Goal: Task Accomplishment & Management: Complete application form

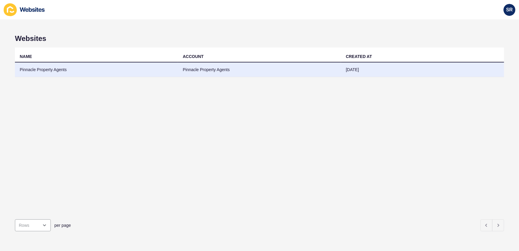
click at [150, 74] on td "Pinnacle Property Agents" at bounding box center [96, 69] width 163 height 15
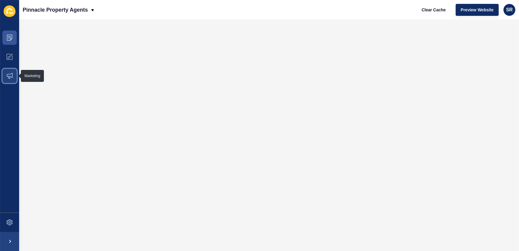
click at [8, 75] on icon at bounding box center [10, 76] width 6 height 6
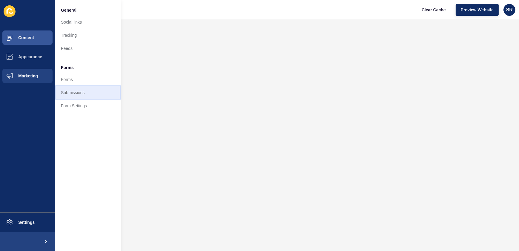
click at [68, 90] on link "Submissions" at bounding box center [88, 92] width 66 height 13
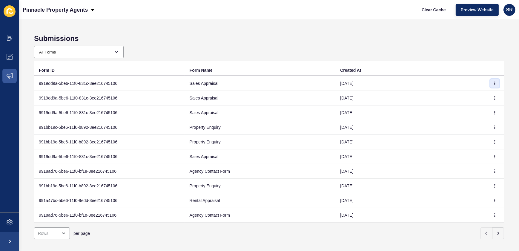
click at [492, 83] on button "button" at bounding box center [494, 83] width 9 height 8
click at [471, 93] on link "View" at bounding box center [474, 94] width 42 height 13
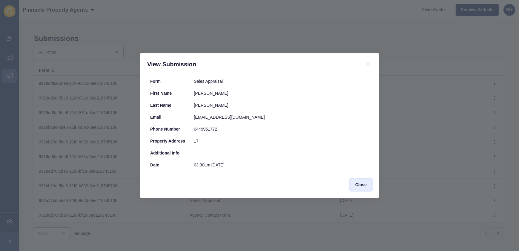
click at [358, 186] on span "Close" at bounding box center [360, 184] width 11 height 6
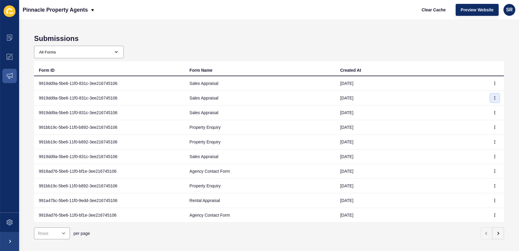
click at [491, 100] on button "button" at bounding box center [494, 98] width 9 height 8
click at [483, 110] on link "View" at bounding box center [474, 109] width 42 height 13
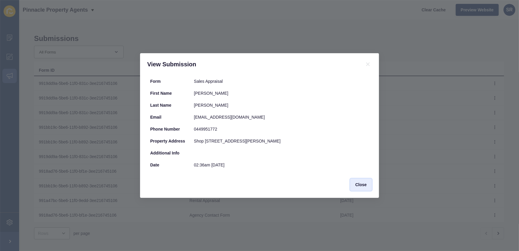
click at [361, 186] on span "Close" at bounding box center [360, 184] width 11 height 6
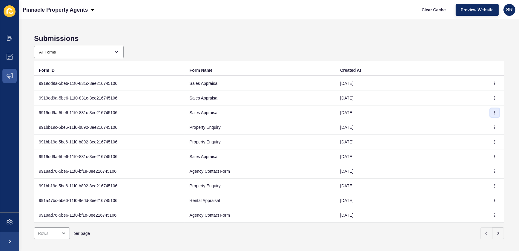
click at [493, 113] on icon "button" at bounding box center [495, 113] width 4 height 4
click at [477, 123] on link "View" at bounding box center [474, 124] width 42 height 13
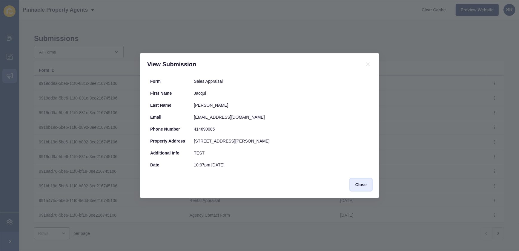
click at [361, 183] on span "Close" at bounding box center [360, 184] width 11 height 6
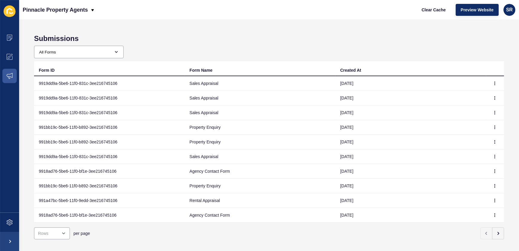
scroll to position [12, 0]
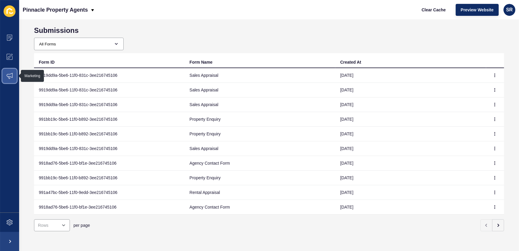
click at [7, 76] on icon at bounding box center [10, 76] width 6 height 6
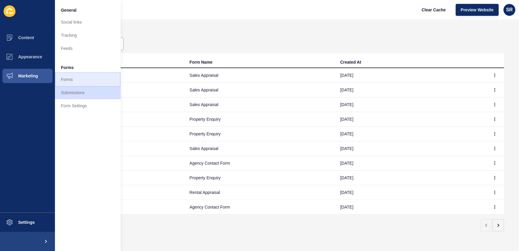
click at [76, 78] on link "Forms" at bounding box center [88, 79] width 66 height 13
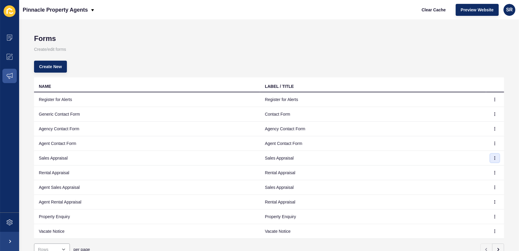
click at [493, 159] on icon "button" at bounding box center [495, 158] width 4 height 4
click at [462, 169] on link "Edit" at bounding box center [474, 169] width 42 height 13
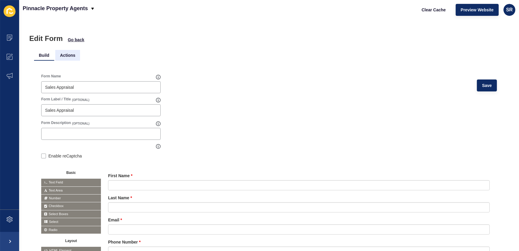
click at [72, 56] on li "Actions" at bounding box center [67, 55] width 25 height 11
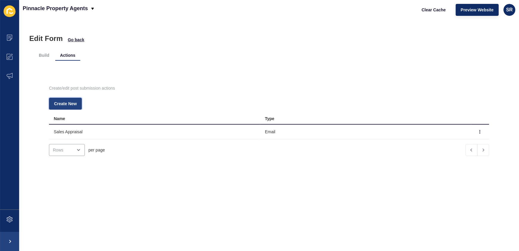
click at [71, 100] on button "Create New" at bounding box center [65, 104] width 33 height 12
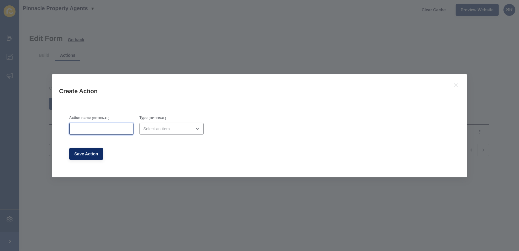
click at [95, 131] on input "Action name" at bounding box center [101, 129] width 56 height 6
type input "Email"
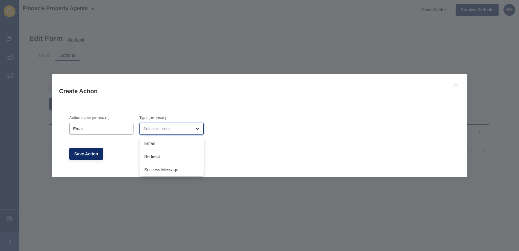
click at [158, 131] on div "close menu" at bounding box center [167, 129] width 48 height 6
click at [158, 143] on span "Email" at bounding box center [171, 143] width 55 height 6
type input "Email"
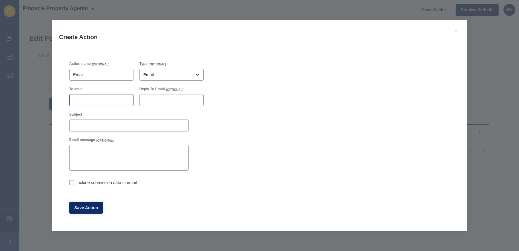
click at [107, 104] on div at bounding box center [101, 100] width 64 height 12
type input "[EMAIL_ADDRESS][DOMAIN_NAME]"
click at [71, 184] on label at bounding box center [71, 182] width 5 height 5
click at [71, 184] on input "Include submission data in email" at bounding box center [71, 183] width 4 height 4
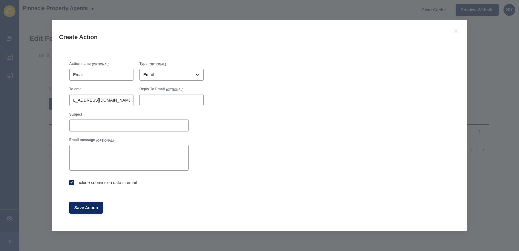
checkbox input "true"
click at [92, 210] on span "Save Action" at bounding box center [86, 207] width 24 height 6
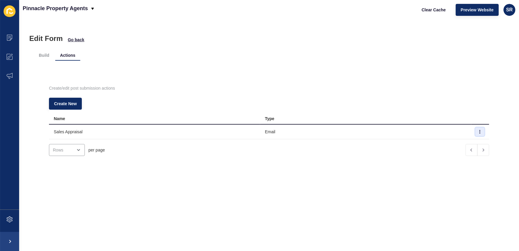
click at [478, 132] on icon "button" at bounding box center [480, 132] width 4 height 4
click at [446, 141] on link "Edit" at bounding box center [455, 143] width 42 height 13
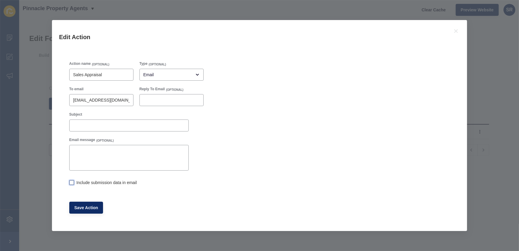
click at [73, 183] on label at bounding box center [71, 182] width 5 height 5
click at [73, 183] on input "Include submission data in email" at bounding box center [71, 183] width 4 height 4
checkbox input "true"
click at [87, 208] on span "Save Action" at bounding box center [86, 207] width 24 height 6
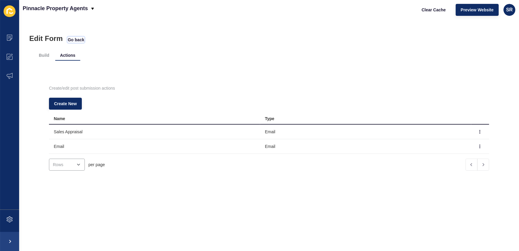
click at [78, 39] on span "Go back" at bounding box center [76, 40] width 16 height 6
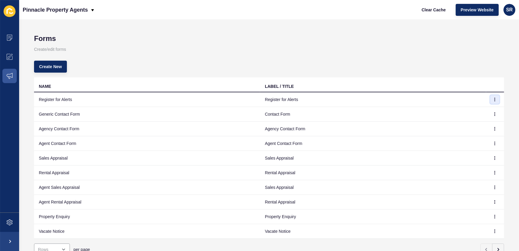
click at [493, 100] on button "button" at bounding box center [494, 99] width 9 height 8
click at [473, 109] on link "Edit" at bounding box center [474, 111] width 42 height 13
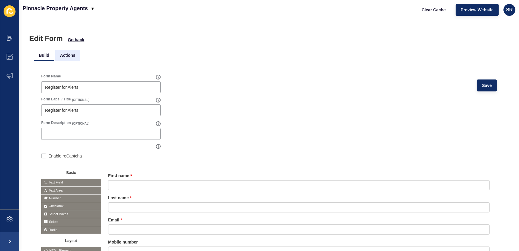
click at [68, 56] on li "Actions" at bounding box center [67, 55] width 25 height 11
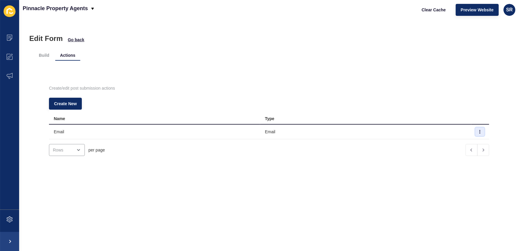
click at [478, 131] on icon "button" at bounding box center [480, 132] width 4 height 4
click at [442, 147] on link "Edit" at bounding box center [455, 143] width 42 height 13
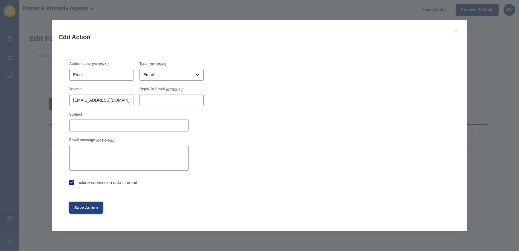
click at [86, 210] on span "Save Action" at bounding box center [86, 207] width 24 height 6
checkbox input "true"
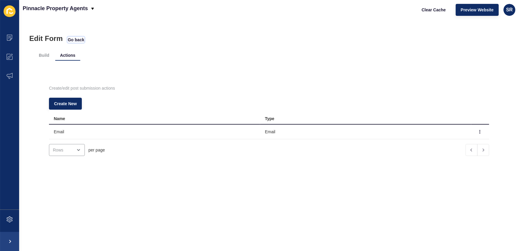
click at [69, 39] on span "Go back" at bounding box center [76, 40] width 16 height 6
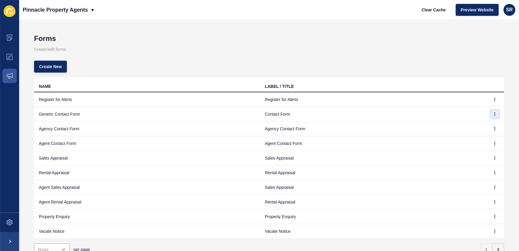
click at [493, 113] on icon "button" at bounding box center [495, 114] width 4 height 4
click at [473, 124] on link "Edit" at bounding box center [474, 125] width 42 height 13
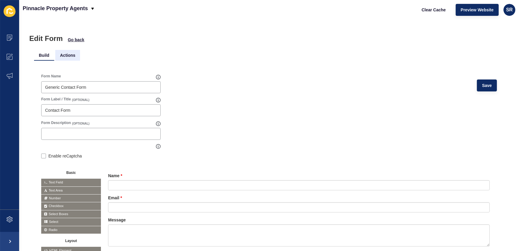
click at [67, 55] on li "Actions" at bounding box center [67, 55] width 25 height 11
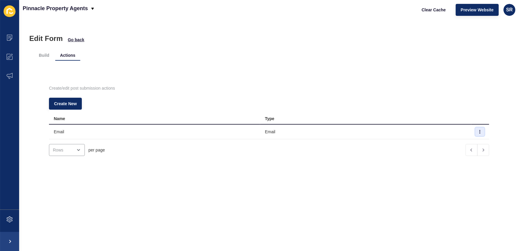
click at [478, 130] on icon "button" at bounding box center [480, 132] width 4 height 4
click at [447, 146] on link "Edit" at bounding box center [455, 143] width 42 height 13
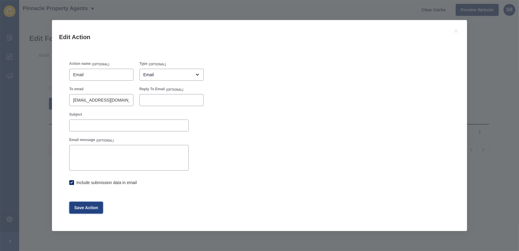
click at [88, 208] on span "Save Action" at bounding box center [86, 207] width 24 height 6
checkbox input "true"
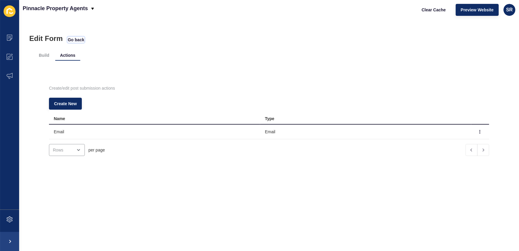
click at [72, 39] on span "Go back" at bounding box center [76, 40] width 16 height 6
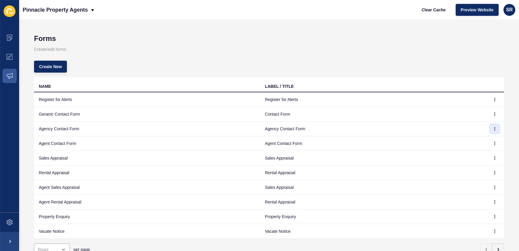
click at [490, 126] on button "button" at bounding box center [494, 128] width 9 height 8
click at [471, 138] on link "Edit" at bounding box center [474, 140] width 42 height 13
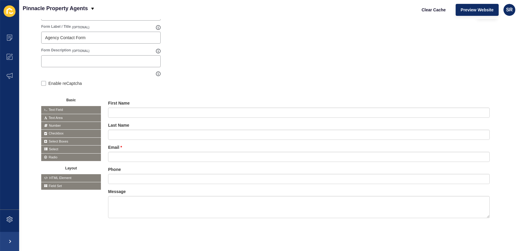
scroll to position [80, 0]
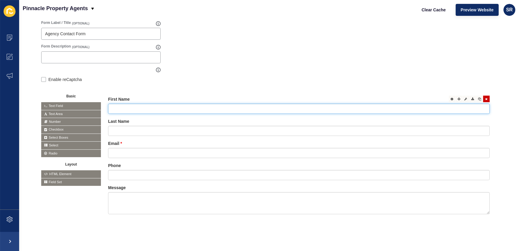
click at [204, 107] on input "text" at bounding box center [298, 109] width 381 height 10
click at [449, 97] on div at bounding box center [452, 98] width 7 height 7
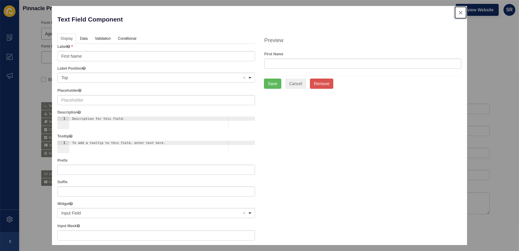
click at [455, 12] on button "close" at bounding box center [460, 12] width 12 height 13
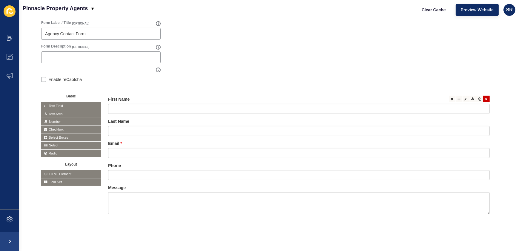
scroll to position [8, 0]
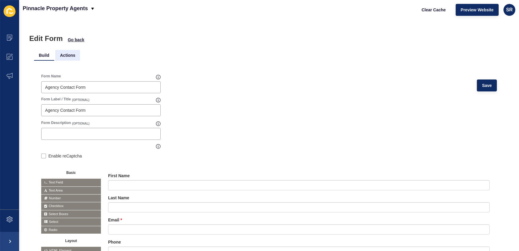
click at [70, 54] on li "Actions" at bounding box center [67, 55] width 25 height 11
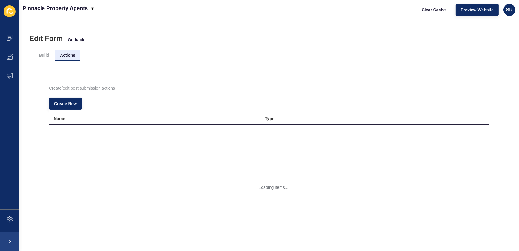
scroll to position [0, 0]
click at [475, 131] on button "button" at bounding box center [479, 131] width 9 height 8
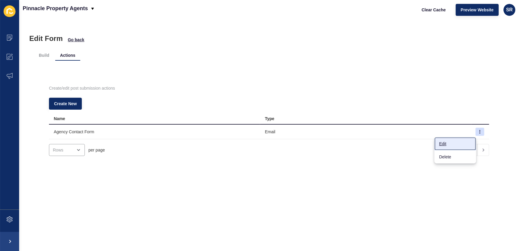
click at [444, 144] on link "Edit" at bounding box center [455, 143] width 42 height 13
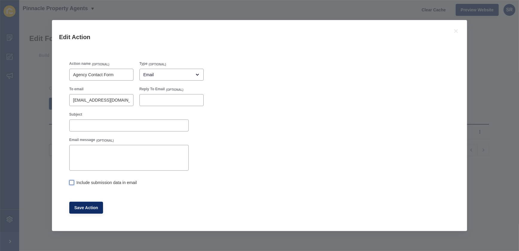
click at [71, 183] on label at bounding box center [71, 182] width 5 height 5
click at [71, 183] on input "Include submission data in email" at bounding box center [71, 183] width 4 height 4
checkbox input "true"
click at [86, 205] on span "Save Action" at bounding box center [86, 207] width 24 height 6
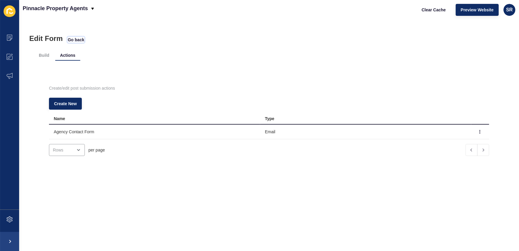
click at [73, 39] on span "Go back" at bounding box center [76, 40] width 16 height 6
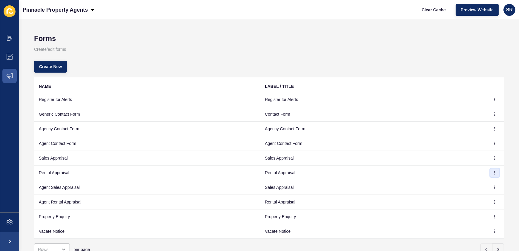
click at [490, 170] on button "button" at bounding box center [494, 172] width 9 height 8
click at [471, 184] on link "Edit" at bounding box center [474, 184] width 42 height 13
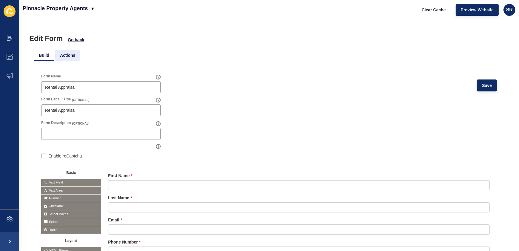
click at [65, 58] on li "Actions" at bounding box center [67, 55] width 25 height 11
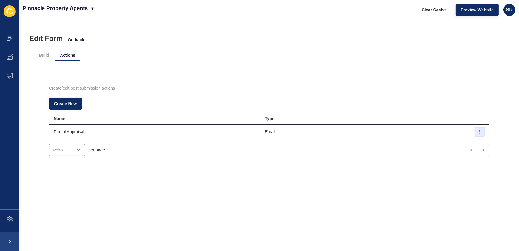
click at [475, 130] on button "button" at bounding box center [479, 131] width 9 height 8
click at [444, 142] on link "Edit" at bounding box center [455, 143] width 42 height 13
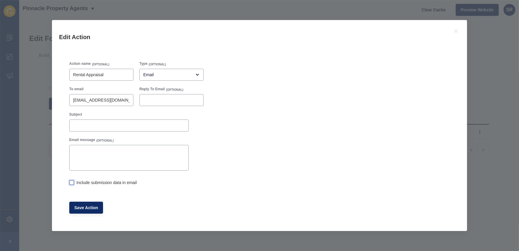
click at [72, 182] on label at bounding box center [71, 182] width 5 height 5
click at [72, 182] on input "Include submission data in email" at bounding box center [71, 183] width 4 height 4
checkbox input "true"
click at [80, 207] on span "Save Action" at bounding box center [86, 207] width 24 height 6
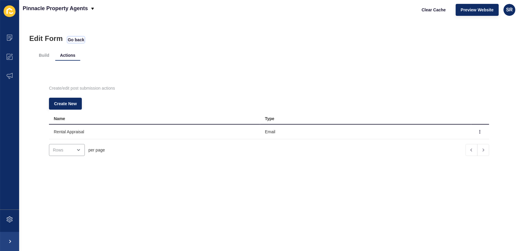
click at [77, 37] on span "Go back" at bounding box center [76, 40] width 16 height 6
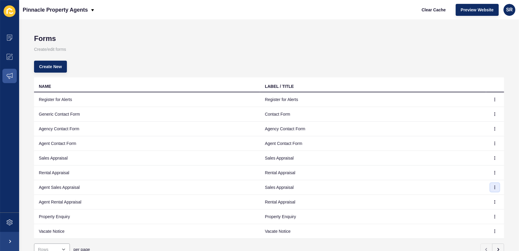
click at [493, 187] on icon "button" at bounding box center [495, 187] width 4 height 4
click at [479, 197] on link "Edit" at bounding box center [474, 198] width 42 height 13
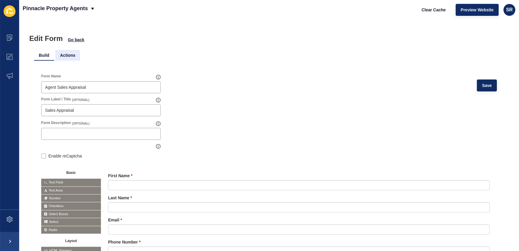
click at [62, 55] on li "Actions" at bounding box center [67, 55] width 25 height 11
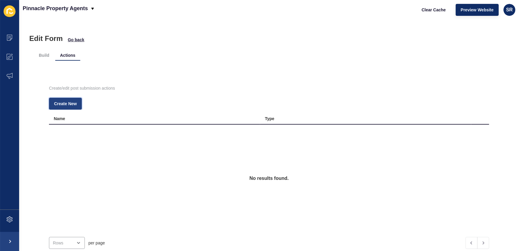
click at [64, 104] on span "Create New" at bounding box center [65, 104] width 23 height 6
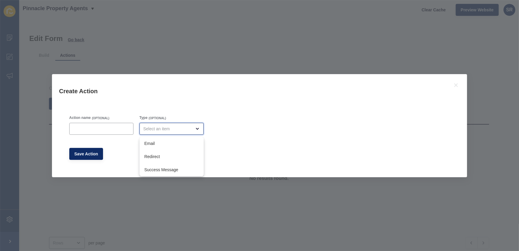
click at [148, 131] on div "close menu" at bounding box center [167, 129] width 48 height 6
click at [150, 143] on span "Email" at bounding box center [171, 143] width 55 height 6
type input "Email"
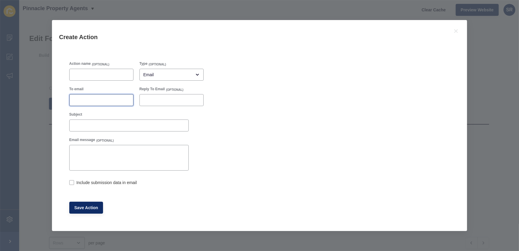
click at [86, 98] on input "To email" at bounding box center [101, 100] width 56 height 6
type input "[EMAIL_ADDRESS][DOMAIN_NAME]"
click at [73, 183] on label at bounding box center [71, 182] width 5 height 5
click at [73, 183] on input "Include submission data in email" at bounding box center [71, 183] width 4 height 4
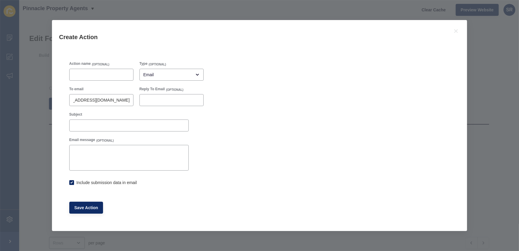
checkbox input "true"
click at [84, 207] on span "Save Action" at bounding box center [86, 207] width 24 height 6
click at [87, 206] on span "Save Action" at bounding box center [86, 207] width 24 height 6
click at [98, 72] on input "Action name" at bounding box center [101, 75] width 56 height 6
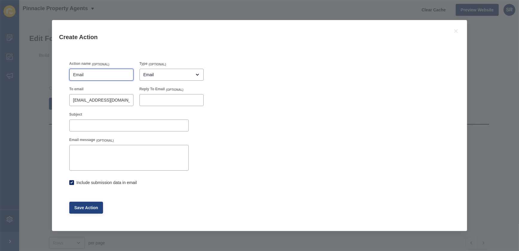
type input "Email"
click at [87, 208] on span "Save Action" at bounding box center [86, 207] width 24 height 6
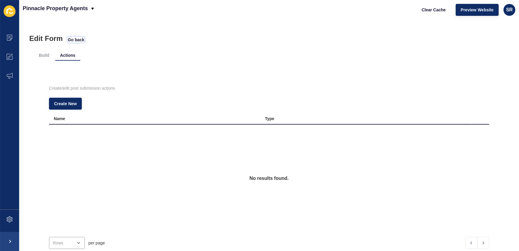
click at [79, 41] on span "Go back" at bounding box center [76, 40] width 16 height 6
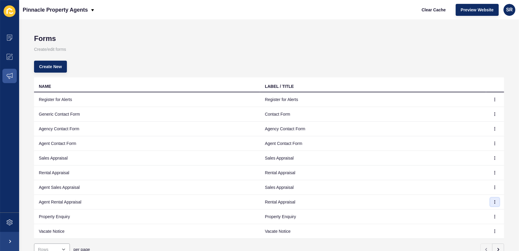
click at [493, 203] on icon "button" at bounding box center [495, 202] width 4 height 4
click at [475, 211] on link "Edit" at bounding box center [474, 213] width 42 height 13
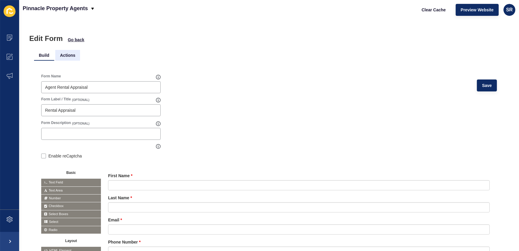
click at [69, 55] on li "Actions" at bounding box center [67, 55] width 25 height 11
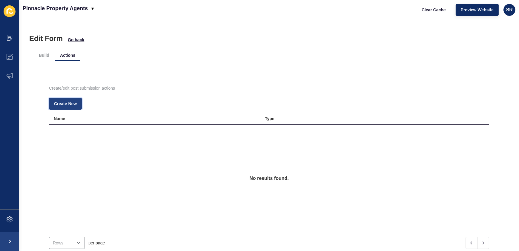
click at [70, 107] on button "Create New" at bounding box center [65, 104] width 33 height 12
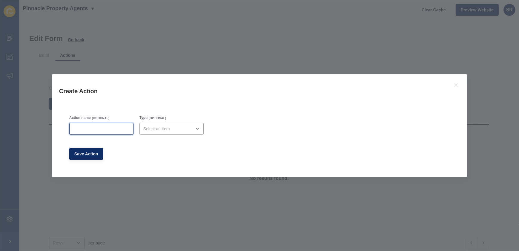
click at [95, 131] on input "Action name" at bounding box center [101, 129] width 56 height 6
type input "email"
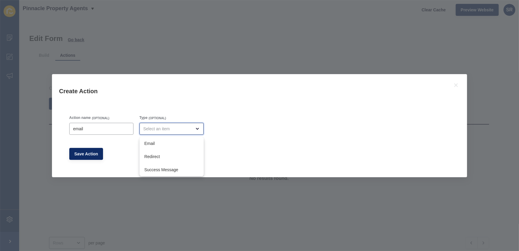
click at [186, 129] on div "close menu" at bounding box center [167, 129] width 48 height 6
click at [181, 143] on span "Email" at bounding box center [171, 143] width 55 height 6
type input "Email"
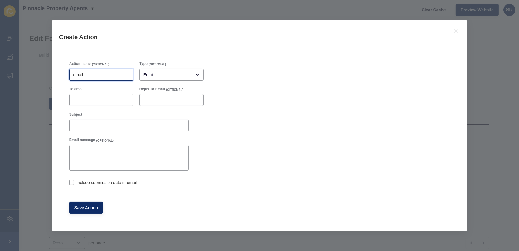
click at [75, 73] on input "email" at bounding box center [101, 75] width 56 height 6
type input "Email"
click at [74, 121] on div at bounding box center [128, 125] width 119 height 12
click at [84, 100] on input "To email" at bounding box center [101, 100] width 56 height 6
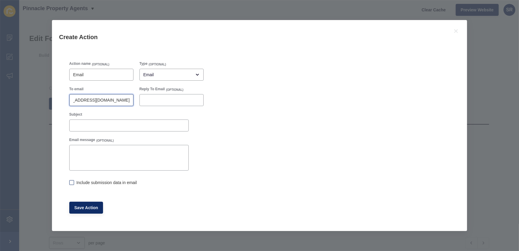
type input "[EMAIL_ADDRESS][DOMAIN_NAME]"
click at [70, 182] on label at bounding box center [71, 182] width 5 height 5
click at [70, 182] on input "Include submission data in email" at bounding box center [71, 183] width 4 height 4
checkbox input "true"
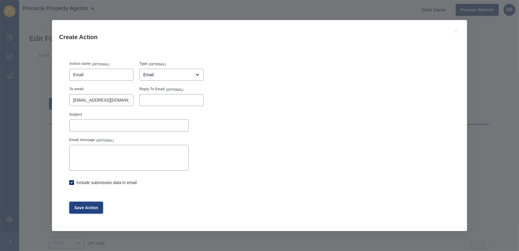
click at [88, 205] on span "Save Action" at bounding box center [86, 207] width 24 height 6
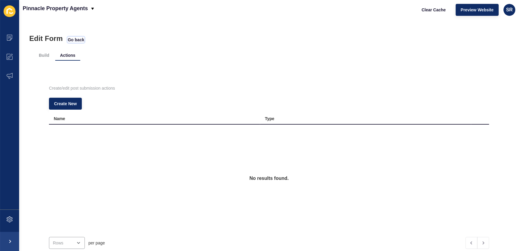
click at [82, 39] on span "Go back" at bounding box center [76, 40] width 16 height 6
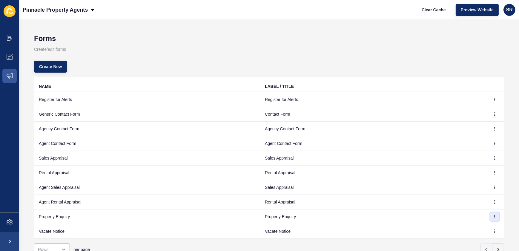
click at [494, 216] on icon "button" at bounding box center [494, 216] width 0 height 3
click at [466, 226] on link "Edit" at bounding box center [474, 227] width 42 height 13
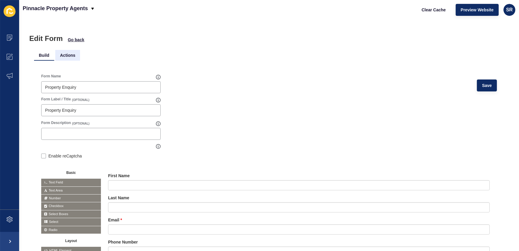
click at [67, 55] on li "Actions" at bounding box center [67, 55] width 25 height 11
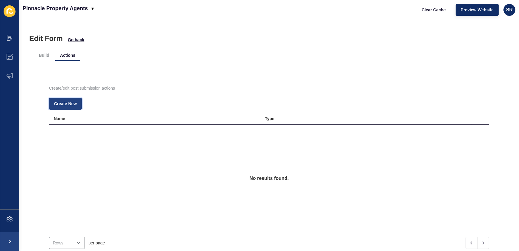
click at [74, 103] on span "Create New" at bounding box center [65, 104] width 23 height 6
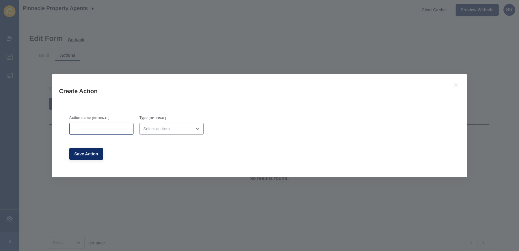
click at [85, 134] on div at bounding box center [101, 129] width 64 height 12
type input "Property Enquiry"
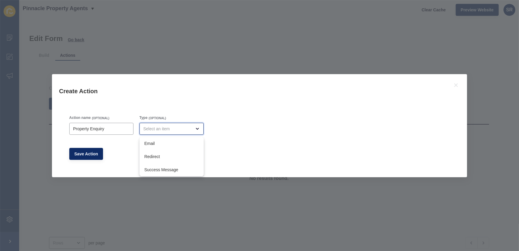
click at [178, 132] on div "close menu" at bounding box center [171, 129] width 64 height 12
click at [173, 144] on span "Email" at bounding box center [171, 143] width 55 height 6
type input "Email"
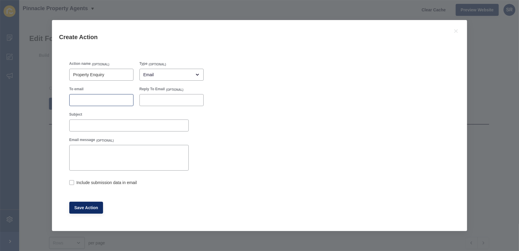
click at [89, 96] on div at bounding box center [101, 100] width 64 height 12
type input "[EMAIL_ADDRESS][DOMAIN_NAME]"
click at [70, 181] on label at bounding box center [71, 182] width 5 height 5
click at [70, 181] on input "Include submission data in email" at bounding box center [71, 183] width 4 height 4
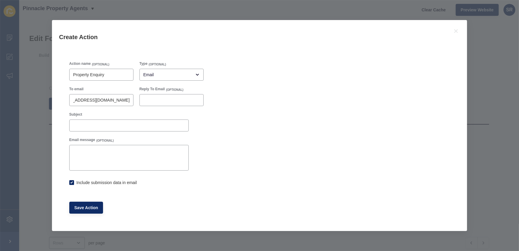
checkbox input "true"
click at [83, 207] on span "Save Action" at bounding box center [86, 207] width 24 height 6
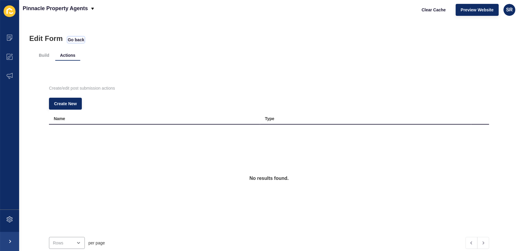
click at [74, 38] on span "Go back" at bounding box center [76, 40] width 16 height 6
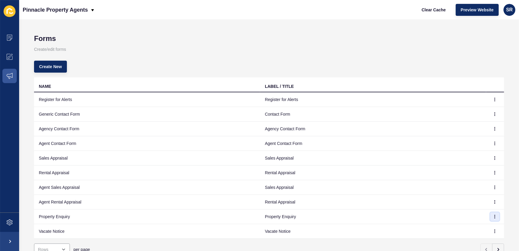
click at [494, 217] on icon "button" at bounding box center [494, 216] width 0 height 3
click at [463, 227] on link "Edit" at bounding box center [474, 227] width 42 height 13
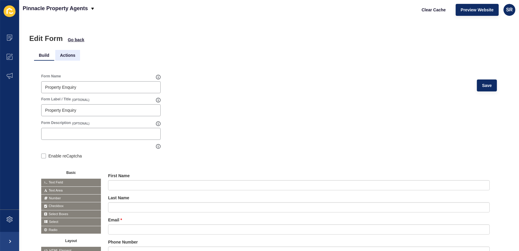
click at [67, 56] on li "Actions" at bounding box center [67, 55] width 25 height 11
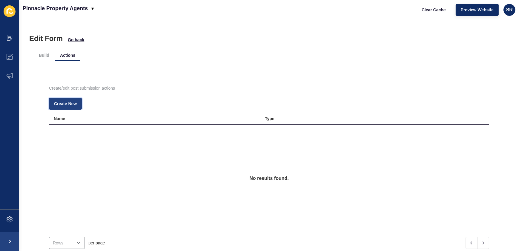
click at [68, 101] on span "Create New" at bounding box center [65, 104] width 23 height 6
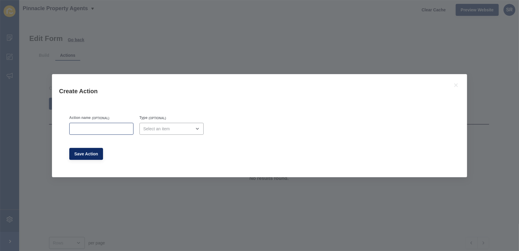
click at [103, 124] on div at bounding box center [101, 129] width 64 height 12
type input "Property Enquiry"
click at [177, 128] on div "open menu" at bounding box center [167, 129] width 48 height 6
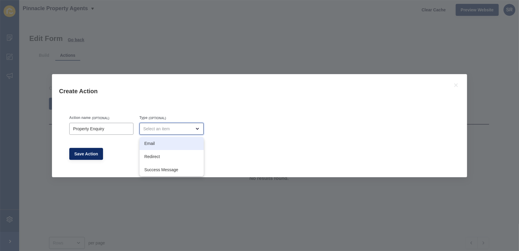
click at [174, 144] on span "Email" at bounding box center [171, 143] width 55 height 6
type input "Email"
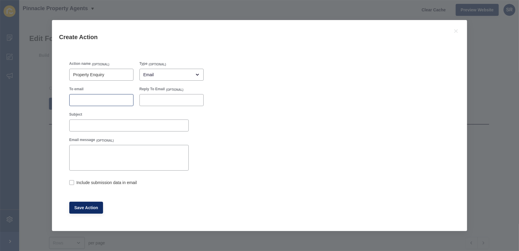
click at [100, 96] on div at bounding box center [101, 100] width 64 height 12
type input "[EMAIL_ADDRESS][DOMAIN_NAME]"
click at [70, 183] on label at bounding box center [71, 182] width 5 height 5
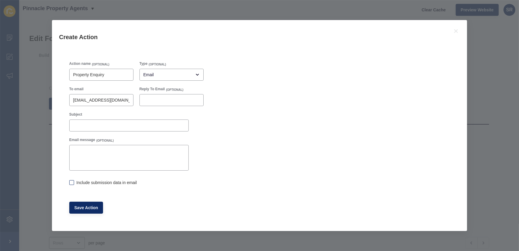
click at [70, 183] on input "Include submission data in email" at bounding box center [71, 183] width 4 height 4
checkbox input "true"
click at [84, 209] on span "Save Action" at bounding box center [86, 207] width 24 height 6
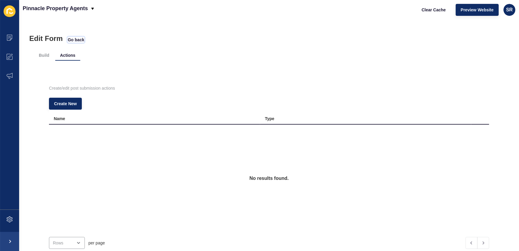
click at [75, 41] on span "Go back" at bounding box center [76, 40] width 16 height 6
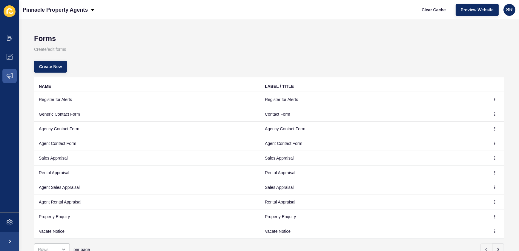
scroll to position [27, 0]
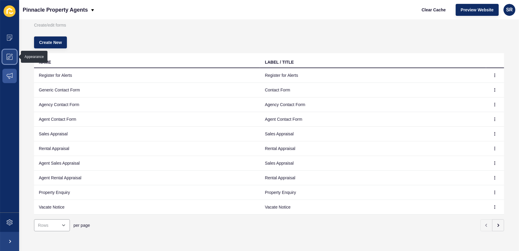
click at [10, 55] on icon at bounding box center [10, 57] width 6 height 6
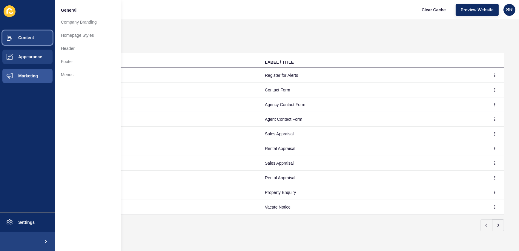
click at [26, 39] on span "Content" at bounding box center [16, 37] width 35 height 5
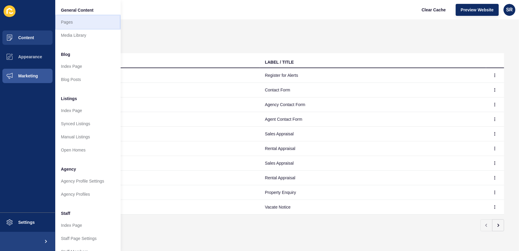
click at [69, 25] on link "Pages" at bounding box center [88, 22] width 66 height 13
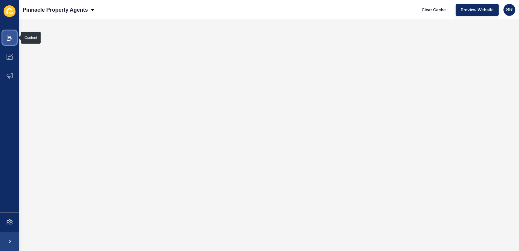
click at [9, 38] on icon at bounding box center [10, 38] width 6 height 6
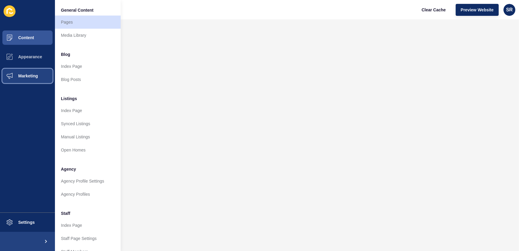
click at [23, 76] on span "Marketing" at bounding box center [18, 75] width 39 height 5
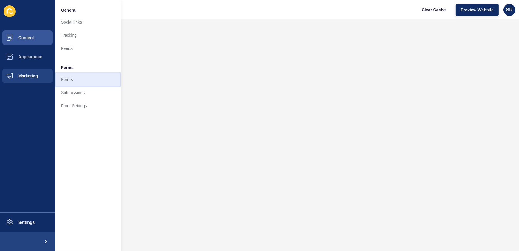
click at [64, 81] on link "Forms" at bounding box center [88, 79] width 66 height 13
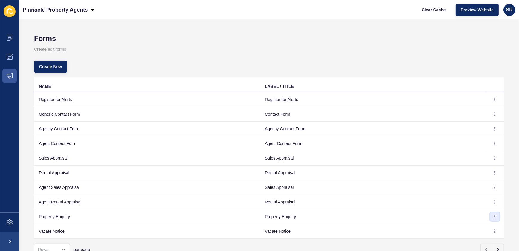
click at [492, 215] on button "button" at bounding box center [494, 216] width 9 height 8
click at [467, 227] on link "Edit" at bounding box center [474, 227] width 42 height 13
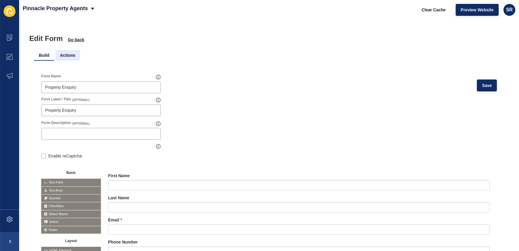
click at [66, 57] on li "Actions" at bounding box center [67, 55] width 25 height 11
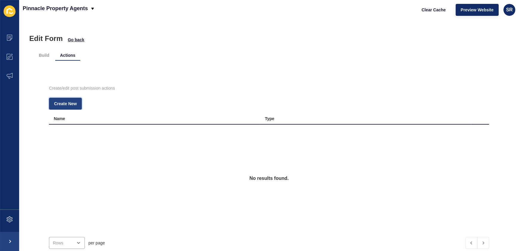
click at [71, 105] on span "Create New" at bounding box center [65, 104] width 23 height 6
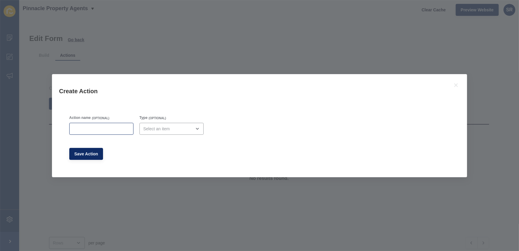
click at [93, 133] on div at bounding box center [101, 129] width 64 height 12
type input "Property Enquiry"
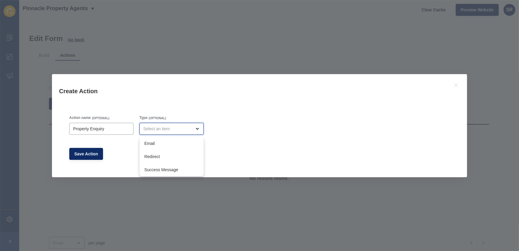
click at [168, 130] on div "close menu" at bounding box center [167, 129] width 48 height 6
click at [161, 144] on span "Email" at bounding box center [171, 143] width 55 height 6
type input "Email"
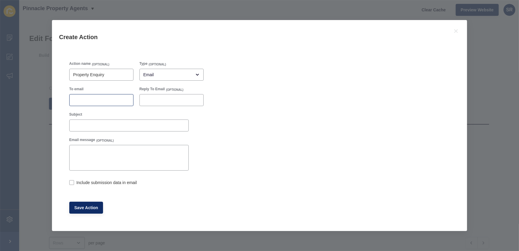
click at [98, 104] on div at bounding box center [101, 100] width 64 height 12
type input "[EMAIL_ADDRESS][DOMAIN_NAME]"
click at [73, 179] on div "Include submission data in email" at bounding box center [128, 182] width 119 height 7
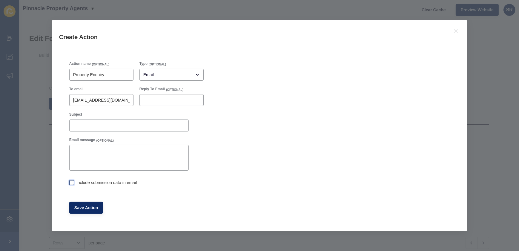
click at [72, 181] on label at bounding box center [71, 182] width 5 height 5
click at [72, 181] on input "Include submission data in email" at bounding box center [71, 183] width 4 height 4
checkbox input "true"
click at [92, 208] on span "Save Action" at bounding box center [86, 207] width 24 height 6
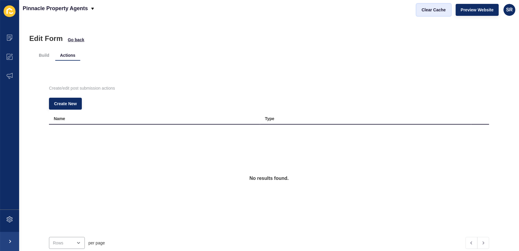
click at [439, 9] on span "Clear Cache" at bounding box center [433, 10] width 24 height 6
click at [82, 38] on span "Go back" at bounding box center [76, 40] width 16 height 6
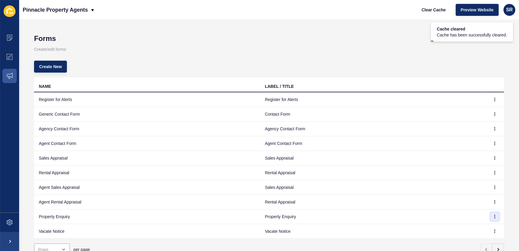
click at [493, 215] on icon "button" at bounding box center [495, 217] width 4 height 4
click at [466, 227] on link "Edit" at bounding box center [474, 227] width 42 height 13
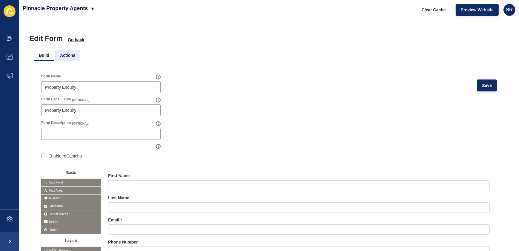
click at [65, 52] on li "Actions" at bounding box center [67, 55] width 25 height 11
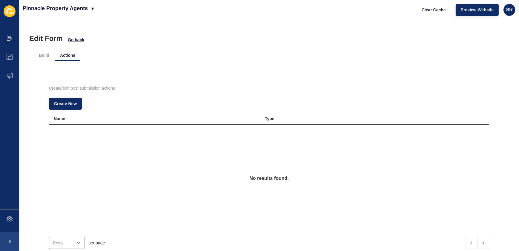
scroll to position [40, 0]
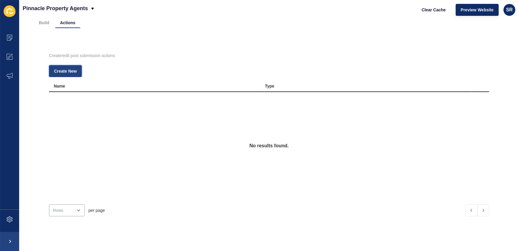
click at [72, 68] on span "Create New" at bounding box center [65, 71] width 23 height 6
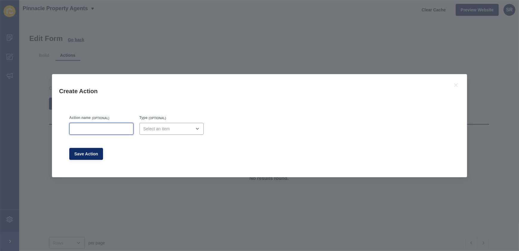
click at [104, 129] on input "Action name" at bounding box center [101, 129] width 56 height 6
type input "Property Enquiry"
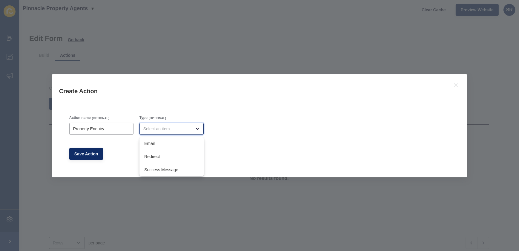
click at [157, 132] on div "close menu" at bounding box center [171, 129] width 64 height 12
click at [158, 143] on span "Email" at bounding box center [171, 143] width 55 height 6
type input "Email"
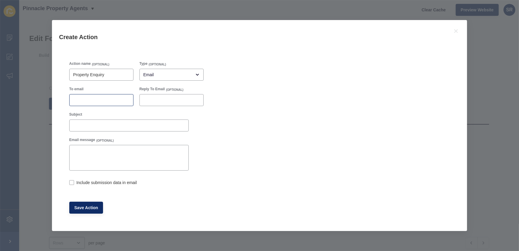
click at [103, 96] on div at bounding box center [101, 100] width 64 height 12
type input "[EMAIL_ADDRESS][DOMAIN_NAME]"
click at [73, 182] on label at bounding box center [71, 182] width 5 height 5
click at [73, 182] on input "Include submission data in email" at bounding box center [71, 183] width 4 height 4
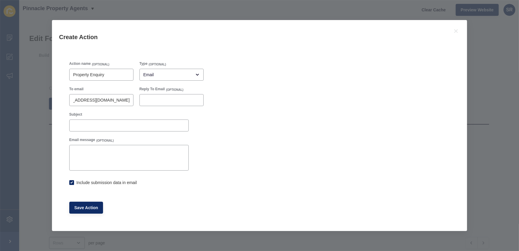
checkbox input "true"
click at [87, 209] on span "Save Action" at bounding box center [86, 207] width 24 height 6
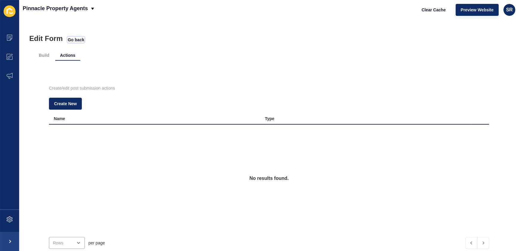
click at [78, 39] on span "Go back" at bounding box center [76, 40] width 16 height 6
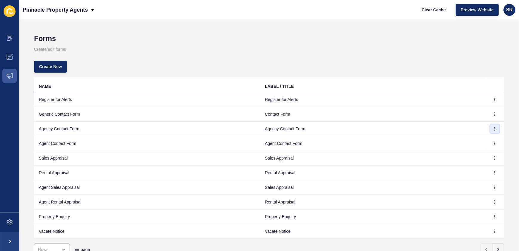
click at [493, 130] on icon "button" at bounding box center [495, 129] width 4 height 4
click at [484, 142] on link "Edit" at bounding box center [474, 140] width 42 height 13
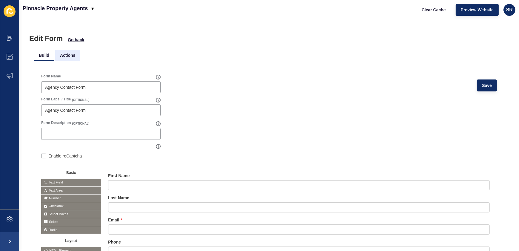
click at [74, 52] on li "Actions" at bounding box center [67, 55] width 25 height 11
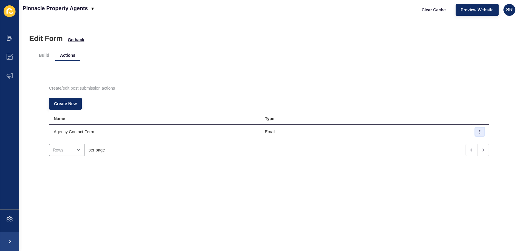
click at [475, 132] on button "button" at bounding box center [479, 131] width 9 height 8
click at [461, 140] on link "Edit" at bounding box center [455, 143] width 42 height 13
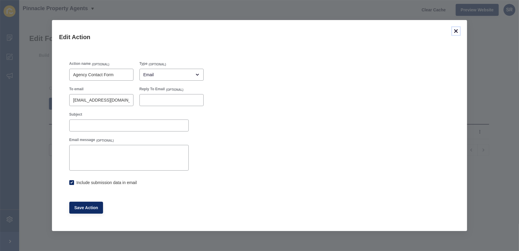
click at [455, 32] on icon at bounding box center [456, 31] width 4 height 4
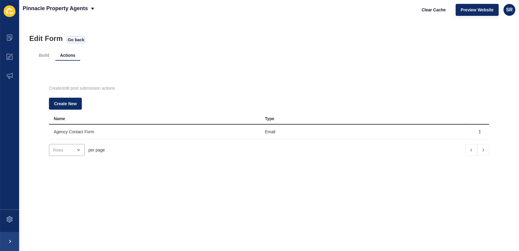
click at [81, 37] on span "Go back" at bounding box center [76, 40] width 16 height 6
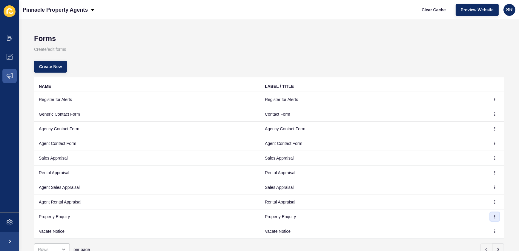
click at [493, 216] on icon "button" at bounding box center [495, 217] width 4 height 4
click at [475, 228] on link "Edit" at bounding box center [474, 227] width 42 height 13
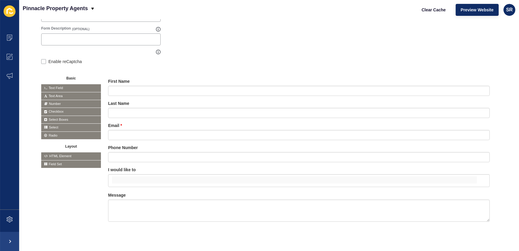
scroll to position [105, 0]
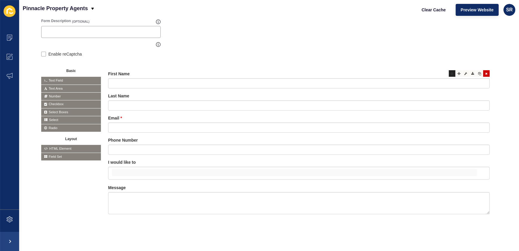
click at [451, 72] on icon at bounding box center [452, 73] width 3 height 3
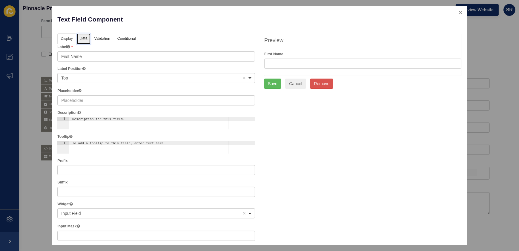
click at [86, 36] on link "Data" at bounding box center [84, 38] width 14 height 11
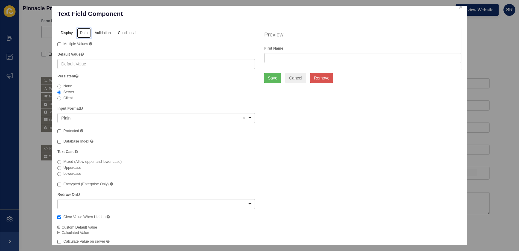
scroll to position [0, 0]
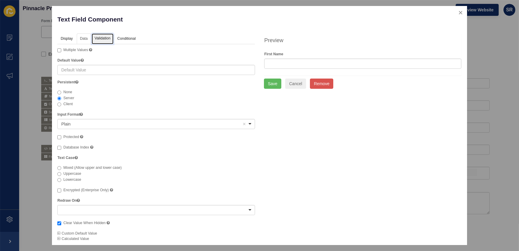
click at [102, 39] on link "Validation" at bounding box center [103, 38] width 22 height 11
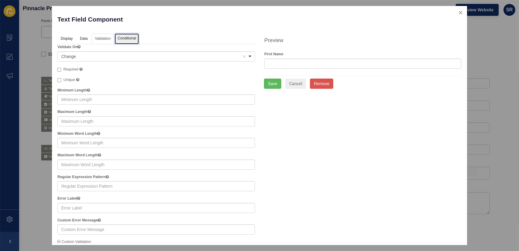
click at [129, 36] on link "Conditional" at bounding box center [127, 38] width 24 height 11
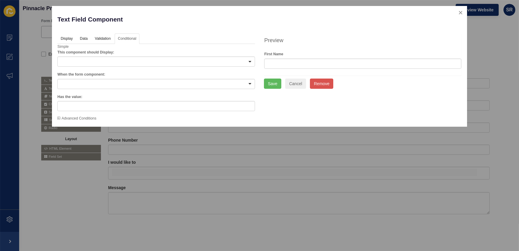
click at [149, 56] on div "This component should Display: True False" at bounding box center [156, 59] width 198 height 18
click at [153, 62] on div at bounding box center [156, 61] width 198 height 10
click at [298, 84] on button "Cancel" at bounding box center [295, 83] width 21 height 10
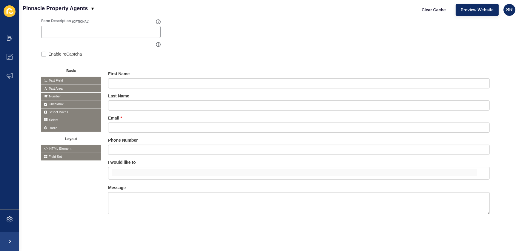
click at [58, 108] on span "Select Boxes" at bounding box center [71, 111] width 60 height 7
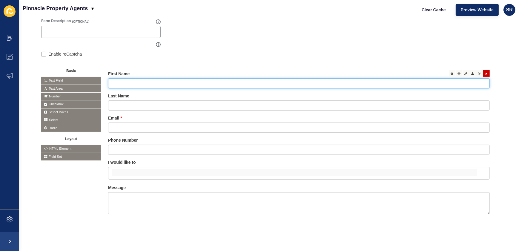
click at [149, 78] on input "text" at bounding box center [298, 83] width 381 height 10
click at [463, 92] on div at bounding box center [465, 95] width 7 height 7
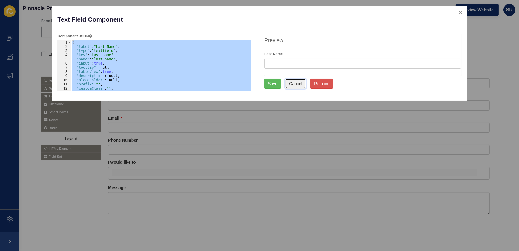
click at [301, 81] on button "Cancel" at bounding box center [295, 83] width 21 height 10
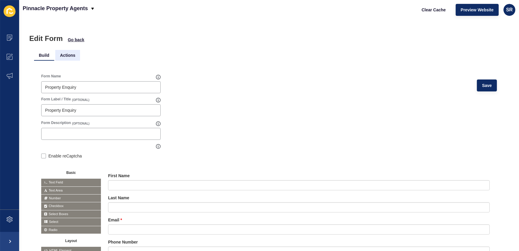
click at [67, 56] on li "Actions" at bounding box center [67, 55] width 25 height 11
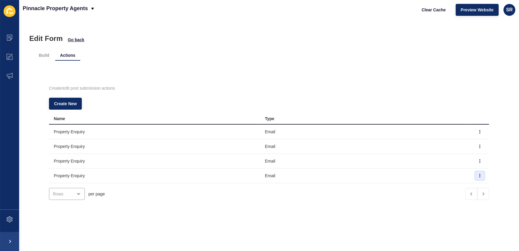
click at [478, 174] on icon "button" at bounding box center [480, 176] width 4 height 4
click at [447, 200] on link "Delete" at bounding box center [455, 200] width 42 height 13
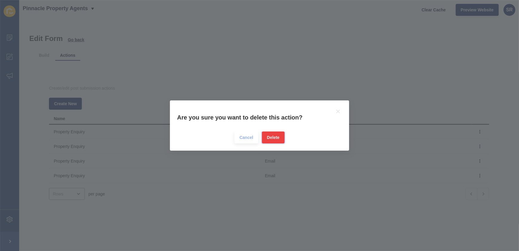
click at [272, 140] on span "Delete" at bounding box center [273, 137] width 13 height 6
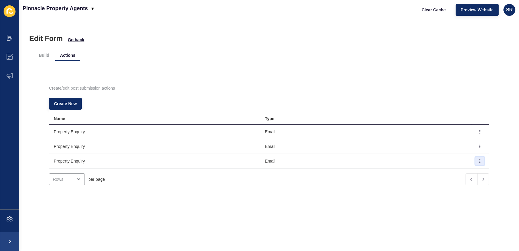
click at [475, 163] on button "button" at bounding box center [479, 161] width 9 height 8
click at [441, 186] on link "Delete" at bounding box center [451, 185] width 42 height 13
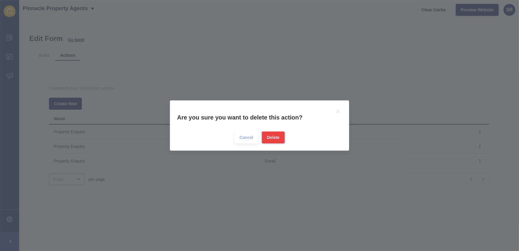
click at [274, 139] on span "Delete" at bounding box center [273, 137] width 13 height 6
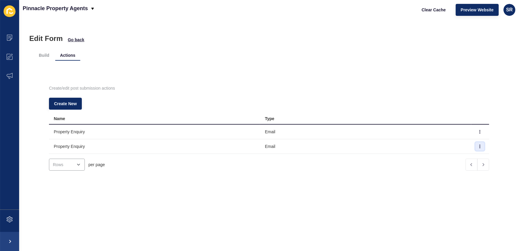
click at [478, 148] on icon "button" at bounding box center [480, 146] width 4 height 4
click at [448, 172] on link "Delete" at bounding box center [451, 170] width 42 height 13
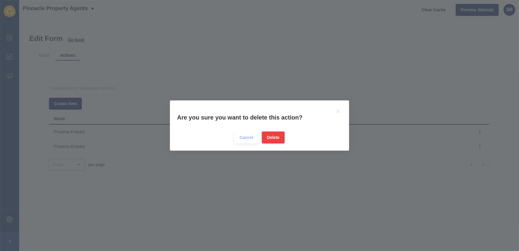
click at [269, 136] on span "Delete" at bounding box center [273, 137] width 13 height 6
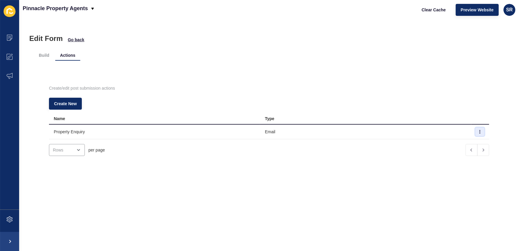
click at [478, 132] on icon "button" at bounding box center [480, 132] width 4 height 4
click at [439, 141] on link "Edit" at bounding box center [451, 143] width 42 height 13
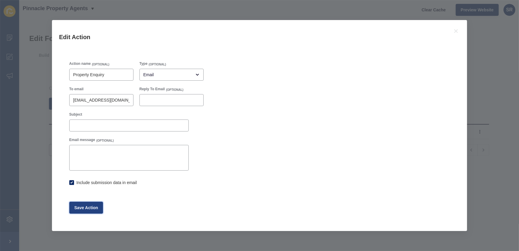
click at [88, 205] on span "Save Action" at bounding box center [86, 207] width 24 height 6
checkbox input "true"
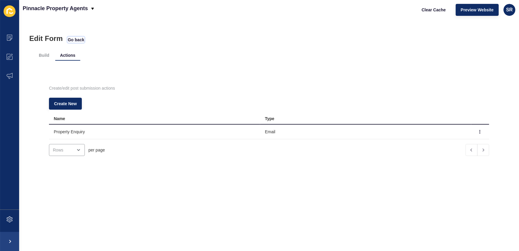
click at [76, 40] on span "Go back" at bounding box center [76, 40] width 16 height 6
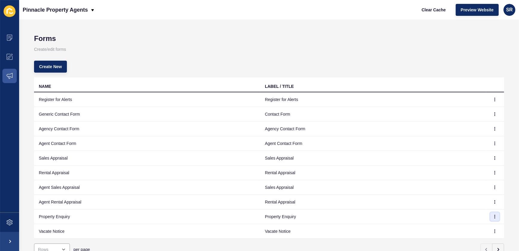
click at [493, 215] on icon "button" at bounding box center [495, 217] width 4 height 4
click at [466, 227] on link "Edit" at bounding box center [474, 227] width 42 height 13
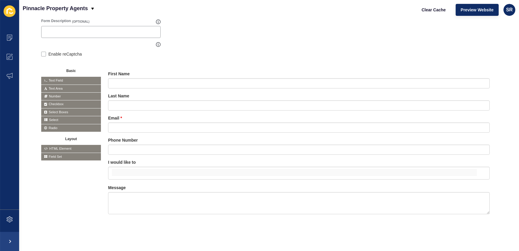
scroll to position [105, 0]
click at [270, 170] on input "false" at bounding box center [294, 172] width 365 height 7
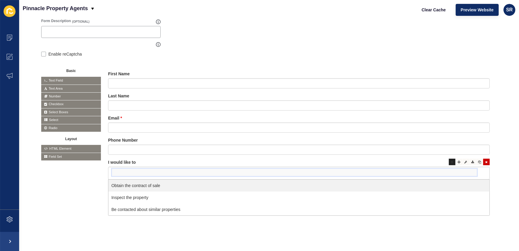
click at [449, 158] on div at bounding box center [452, 161] width 7 height 7
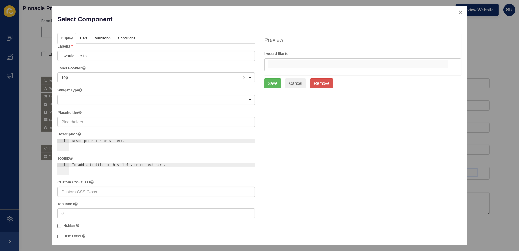
scroll to position [0, 0]
click at [81, 37] on link "Data" at bounding box center [84, 38] width 14 height 11
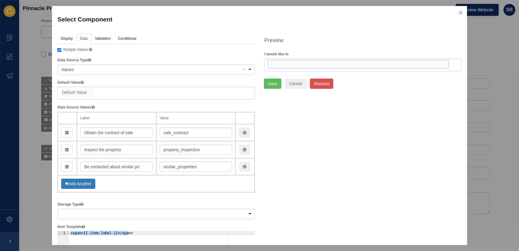
click at [398, 64] on input "false" at bounding box center [358, 64] width 180 height 7
type input "Receive the IM"
click at [303, 66] on div at bounding box center [362, 64] width 197 height 13
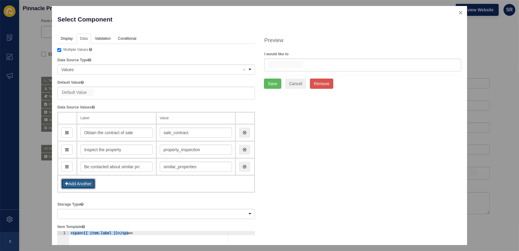
click at [84, 183] on button "Add Another" at bounding box center [78, 183] width 34 height 10
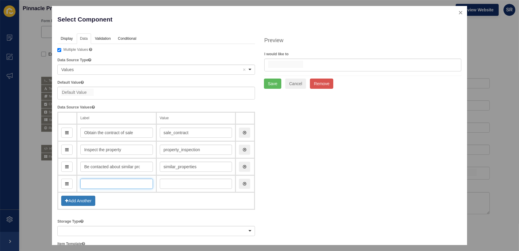
click at [87, 183] on input "text" at bounding box center [116, 183] width 73 height 10
type input "R"
type input "r"
type input "Re"
type input "re"
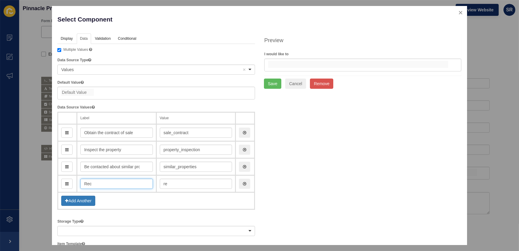
type input "Rece"
type input "rece"
type input "Receiv"
type input "receiv"
type input "Receive"
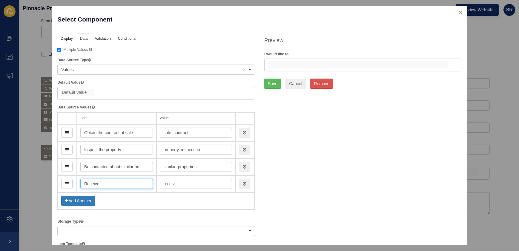
type input "receive"
type input "Receive M"
type input "receiveM"
type input "Receive Mo"
type input "receiveMo"
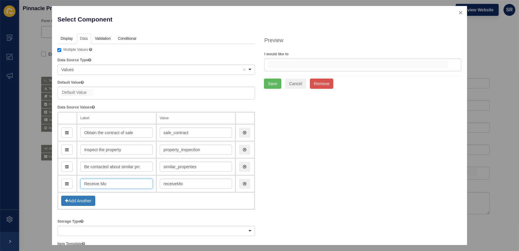
type input "Receive Mor"
type input "receiveMor"
type input "Receive More"
type input "receiveMore"
type input "Receive More I"
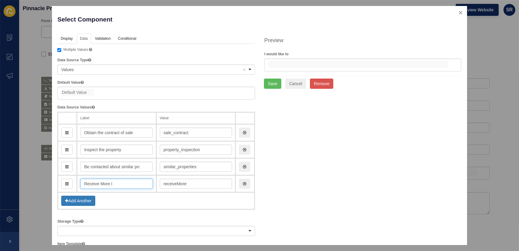
type input "receiveMoreI"
type input "Receive More Info"
type input "receiveMoreInfo"
type input "Receive More Inform"
type input "receiveMoreInform"
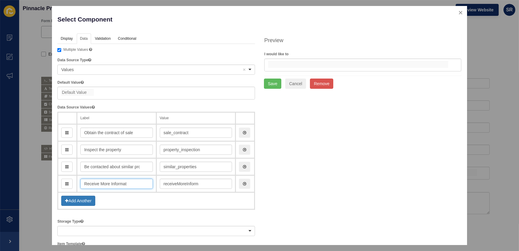
type input "Receive More Informati"
type input "receiveMoreInformat"
type input "Receive More Information"
type input "receiveMoreInformation"
type input "Receive More Information - I"
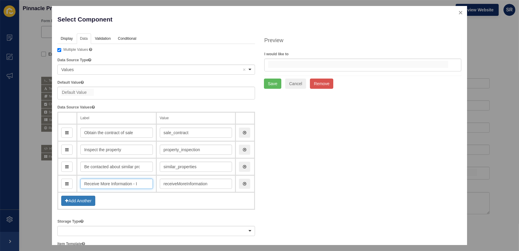
type input "receiveMoreInformationI"
type input "Receive More Information - IM"
type input "receiveMoreInformationIm"
type input "Receive More Information - IM"
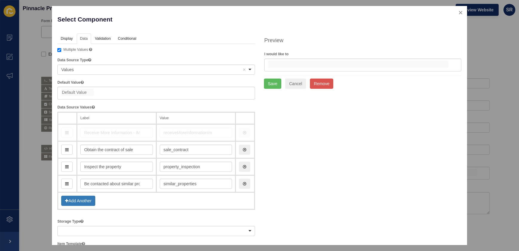
drag, startPoint x: 67, startPoint y: 186, endPoint x: 75, endPoint y: 128, distance: 57.8
click at [270, 82] on button "Save" at bounding box center [272, 83] width 17 height 10
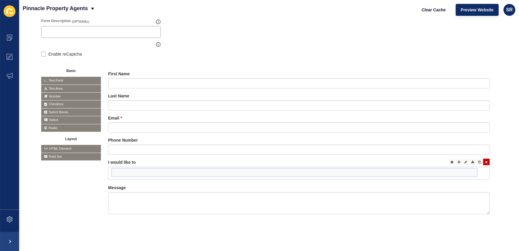
click at [267, 170] on input "false" at bounding box center [294, 172] width 365 height 7
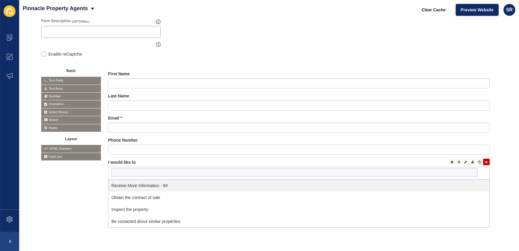
click at [267, 170] on input "false" at bounding box center [294, 172] width 365 height 7
click at [59, 153] on span "Field Set" at bounding box center [71, 156] width 60 height 7
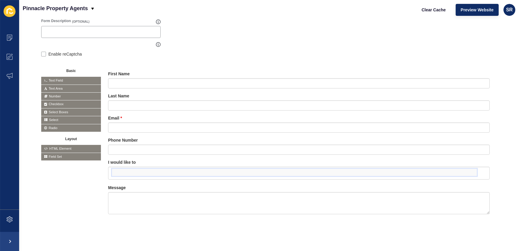
click at [52, 153] on span "Field Set" at bounding box center [71, 156] width 60 height 7
click at [44, 155] on icon at bounding box center [45, 156] width 3 height 3
click at [464, 72] on icon at bounding box center [465, 73] width 3 height 3
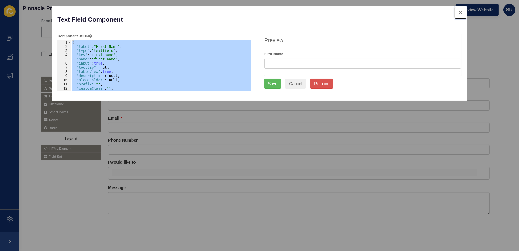
click at [462, 13] on button "close" at bounding box center [460, 12] width 12 height 13
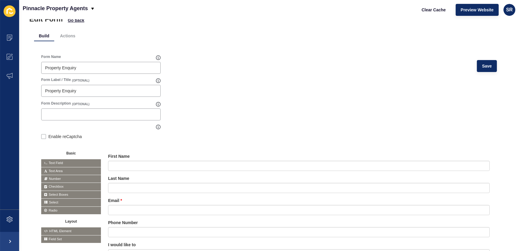
scroll to position [0, 0]
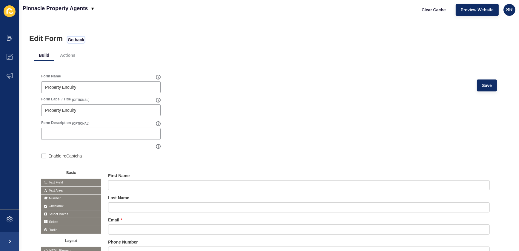
click at [81, 41] on span "Go back" at bounding box center [76, 40] width 16 height 6
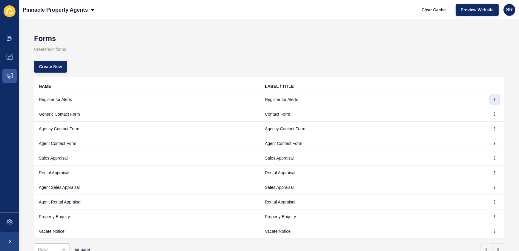
click at [493, 100] on button "button" at bounding box center [494, 99] width 9 height 8
click at [477, 111] on link "Edit" at bounding box center [474, 111] width 42 height 13
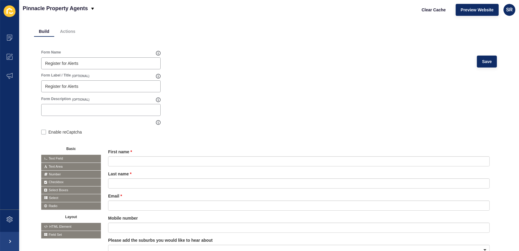
scroll to position [54, 0]
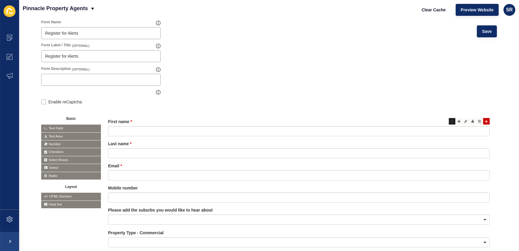
click at [451, 121] on icon at bounding box center [452, 121] width 3 height 3
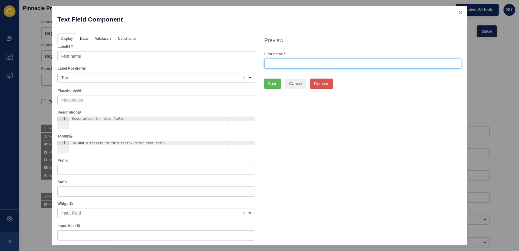
click at [350, 64] on input "text" at bounding box center [362, 63] width 197 height 10
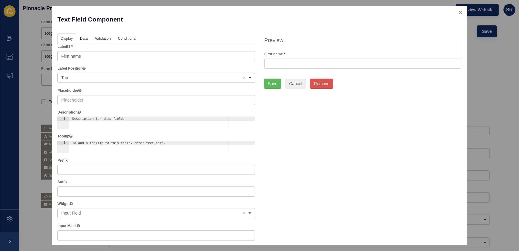
click at [364, 132] on div "Display Data Validation API Conditional Logic Layout Label The label for this f…" at bounding box center [259, 220] width 413 height 374
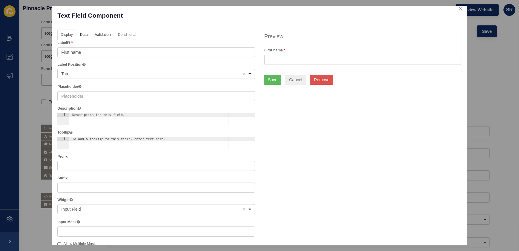
scroll to position [0, 0]
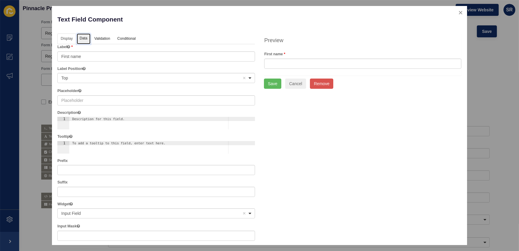
click at [87, 39] on link "Data" at bounding box center [84, 38] width 14 height 11
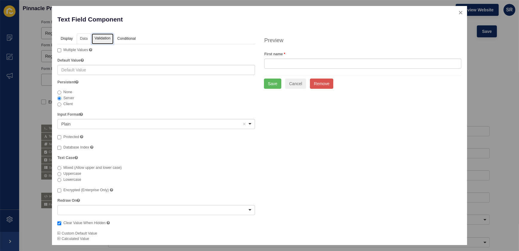
click at [104, 40] on link "Validation" at bounding box center [103, 38] width 22 height 11
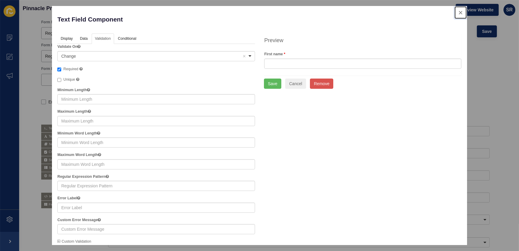
click at [455, 13] on button "close" at bounding box center [460, 12] width 12 height 13
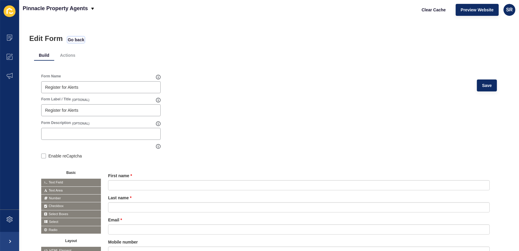
click at [82, 37] on span "Go back" at bounding box center [76, 40] width 16 height 6
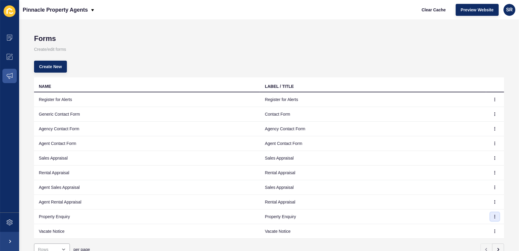
click at [494, 215] on icon "button" at bounding box center [494, 216] width 0 height 3
click at [469, 224] on link "Edit" at bounding box center [474, 227] width 42 height 13
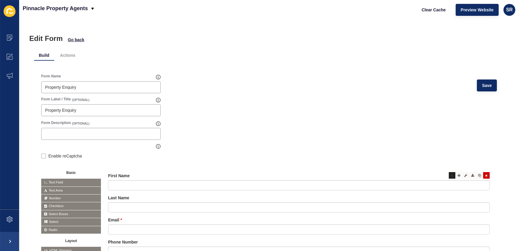
click at [451, 174] on icon at bounding box center [452, 175] width 3 height 3
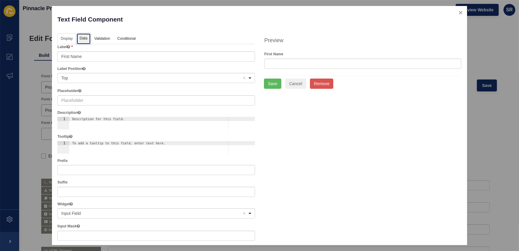
click at [84, 40] on link "Data" at bounding box center [84, 38] width 14 height 11
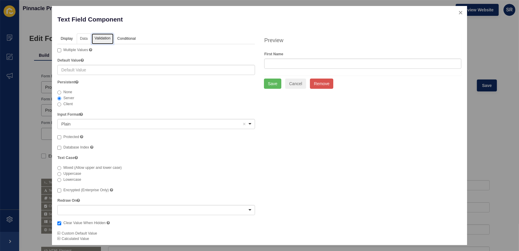
click at [101, 41] on link "Validation" at bounding box center [103, 38] width 22 height 11
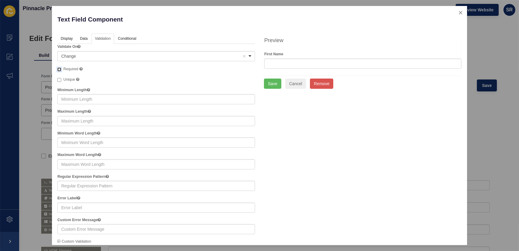
click at [60, 69] on input "Required" at bounding box center [59, 69] width 4 height 4
checkbox input "true"
click at [273, 84] on button "Save" at bounding box center [272, 83] width 17 height 10
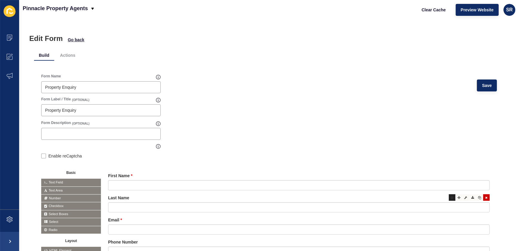
click at [449, 198] on div at bounding box center [452, 197] width 7 height 7
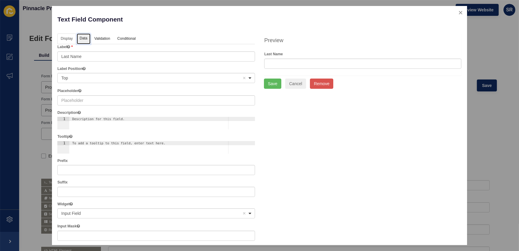
click at [86, 41] on link "Data" at bounding box center [84, 38] width 14 height 11
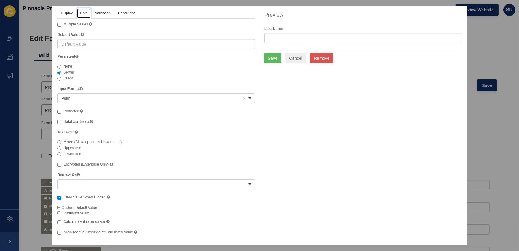
scroll to position [26, 0]
click at [108, 11] on link "Validation" at bounding box center [103, 13] width 22 height 11
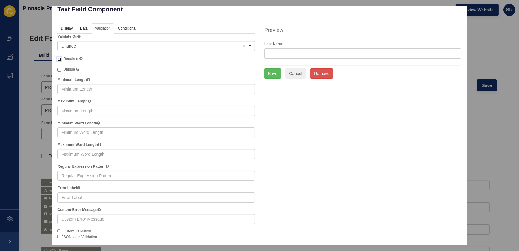
click at [58, 58] on input "Required" at bounding box center [59, 59] width 4 height 4
checkbox input "true"
click at [267, 73] on button "Save" at bounding box center [272, 73] width 17 height 10
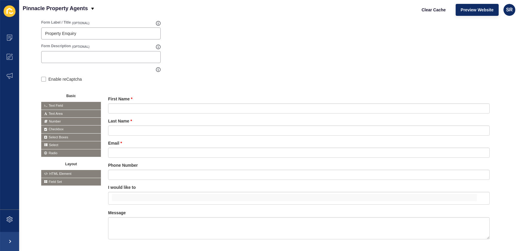
scroll to position [105, 0]
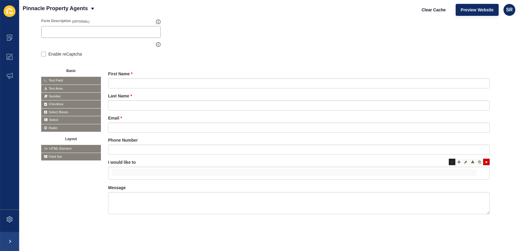
click at [451, 160] on icon at bounding box center [452, 161] width 3 height 3
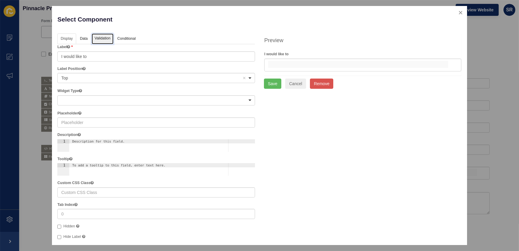
click at [109, 34] on link "Validation" at bounding box center [103, 38] width 22 height 11
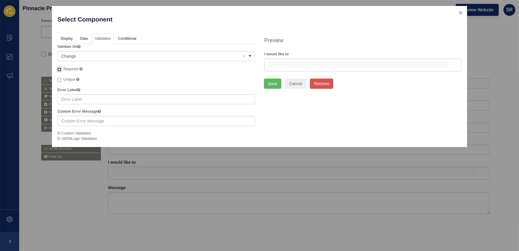
click at [58, 69] on input "Required" at bounding box center [59, 69] width 4 height 4
checkbox input "true"
click at [270, 84] on button "Save" at bounding box center [272, 83] width 17 height 10
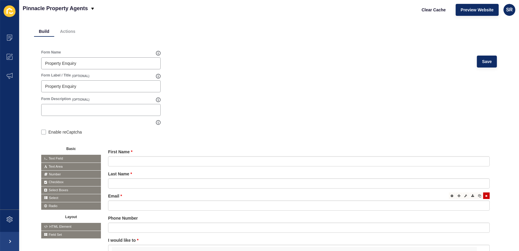
scroll to position [0, 0]
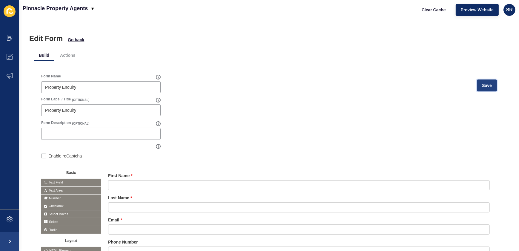
click at [482, 87] on span "Save" at bounding box center [487, 85] width 10 height 6
